Goal: Transaction & Acquisition: Purchase product/service

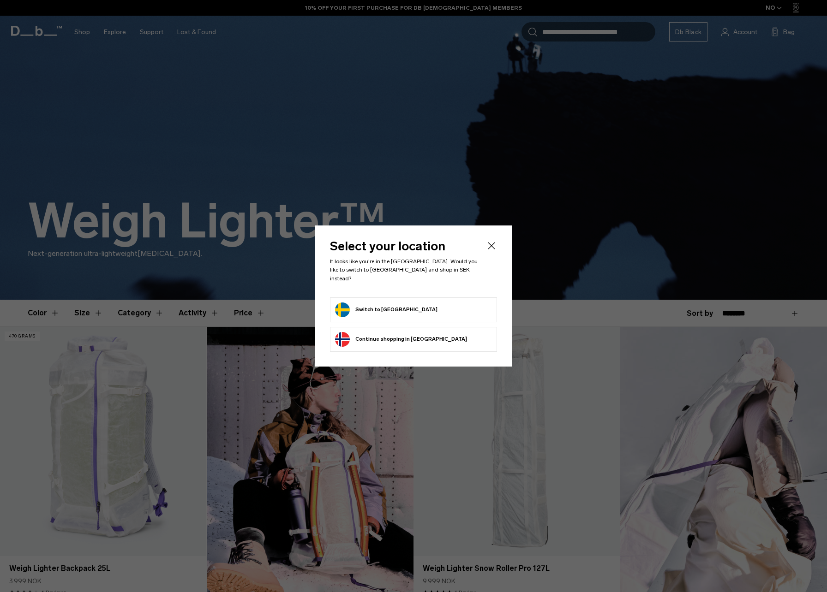
click at [496, 248] on div "Select your location It looks like you're in the [GEOGRAPHIC_DATA]. Would you l…" at bounding box center [413, 296] width 197 height 141
click at [490, 247] on icon "Close" at bounding box center [491, 245] width 11 height 11
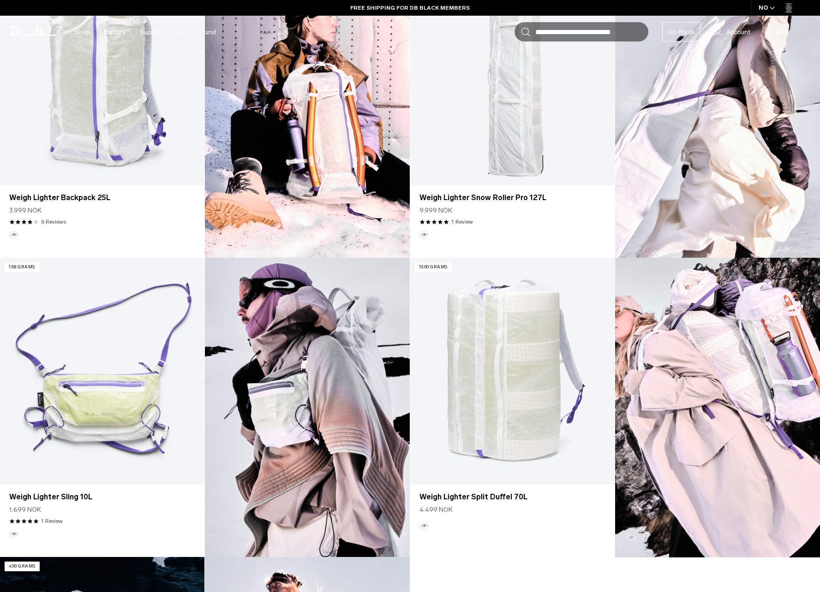
scroll to position [323, 0]
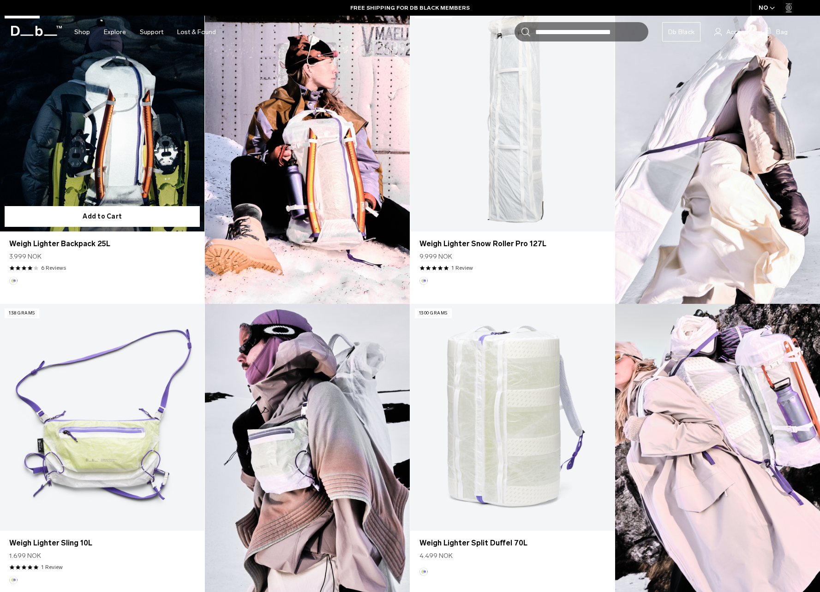
click at [119, 185] on link "Weigh Lighter Backpack 25L" at bounding box center [102, 117] width 204 height 227
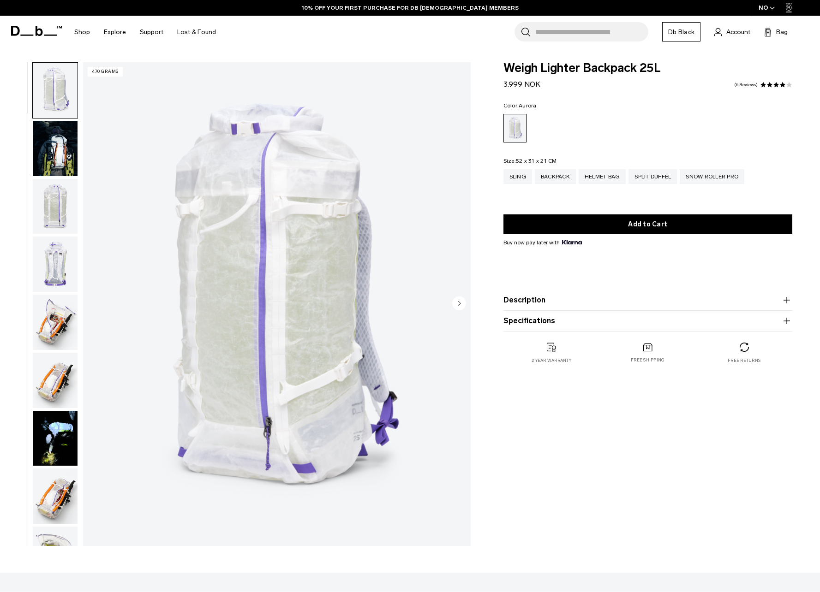
click at [569, 297] on button "Description" at bounding box center [647, 300] width 289 height 11
